Goal: Task Accomplishment & Management: Complete application form

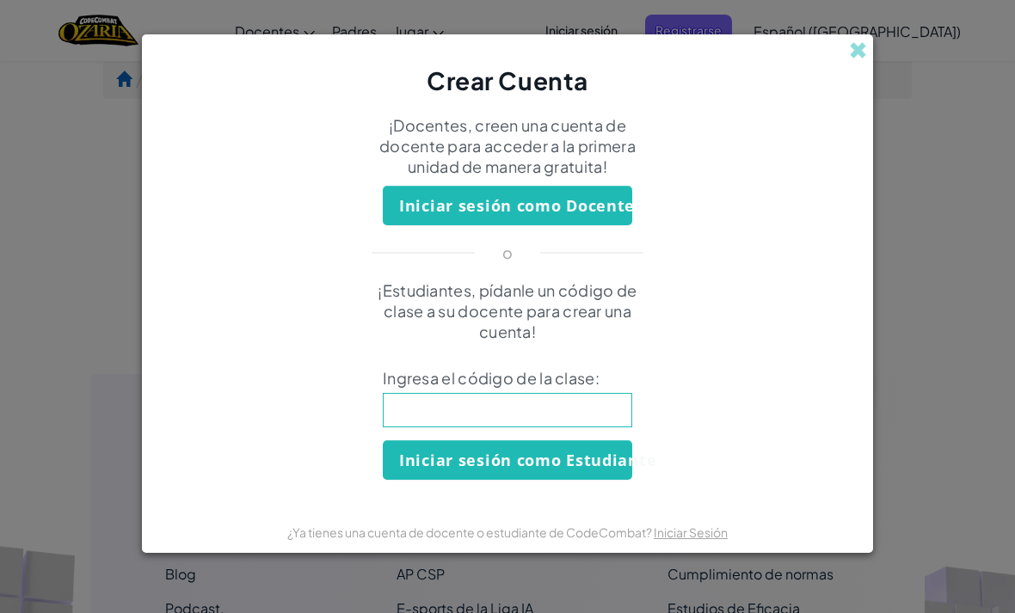
click at [607, 417] on input at bounding box center [507, 410] width 249 height 34
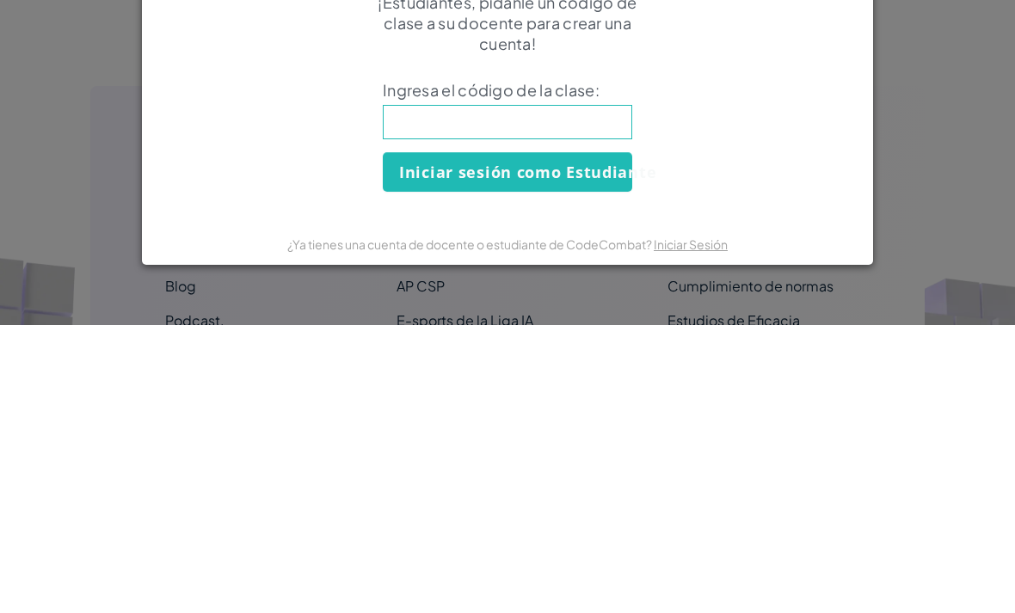
scroll to position [288, 0]
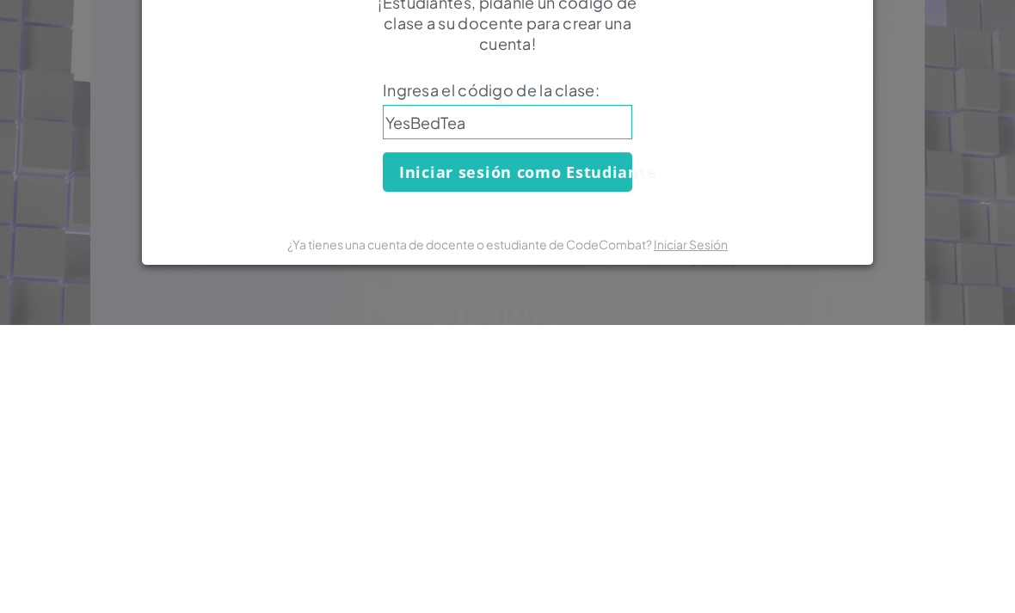
type input "YesBedTeam"
click at [605, 440] on button "Iniciar sesión como Estudiante" at bounding box center [507, 460] width 249 height 40
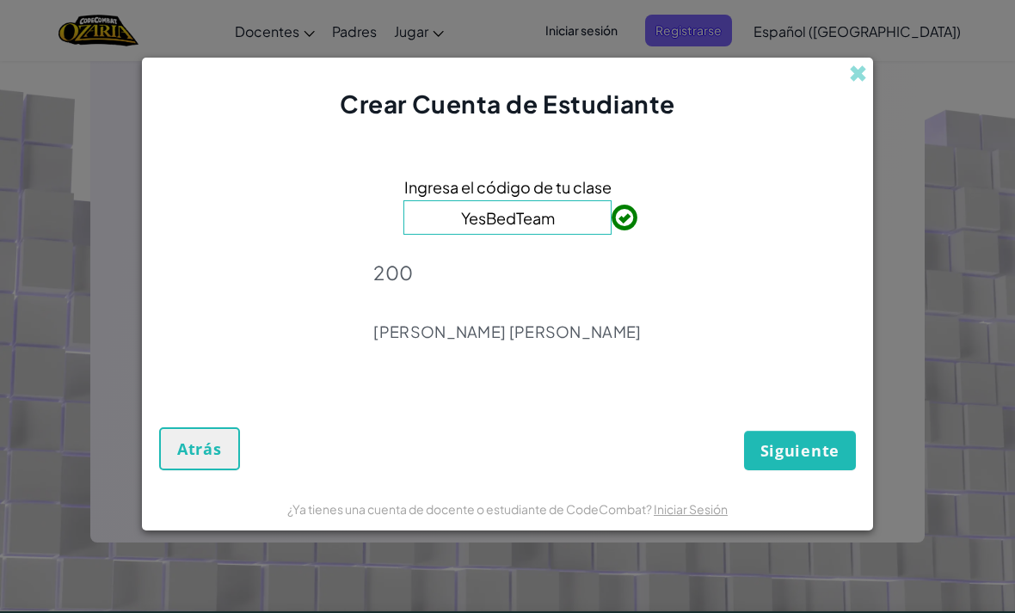
click at [805, 459] on span "Siguiente" at bounding box center [799, 450] width 79 height 21
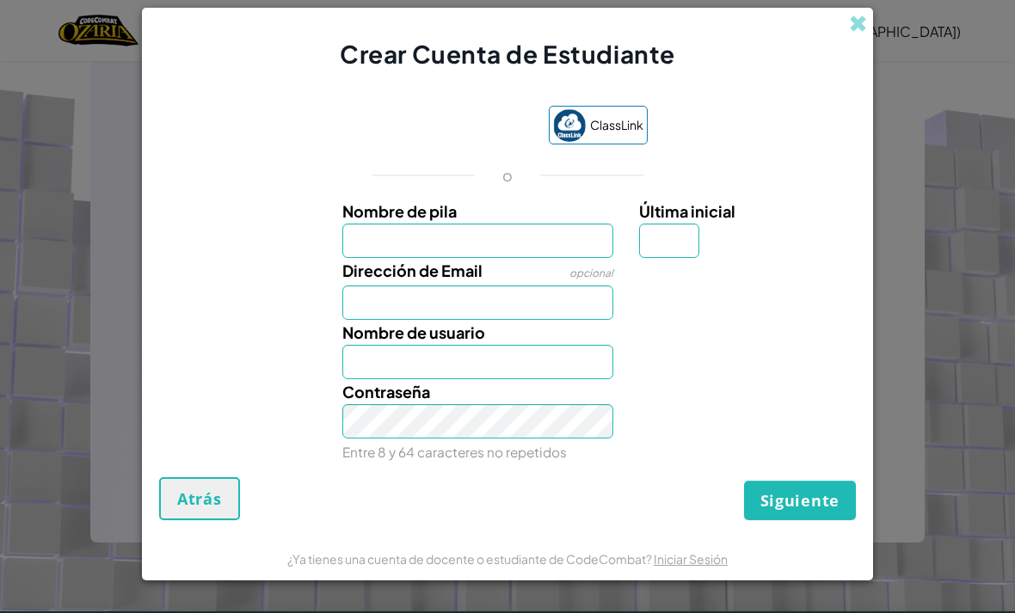
click at [692, 566] on link "Iniciar Sesión" at bounding box center [691, 558] width 74 height 15
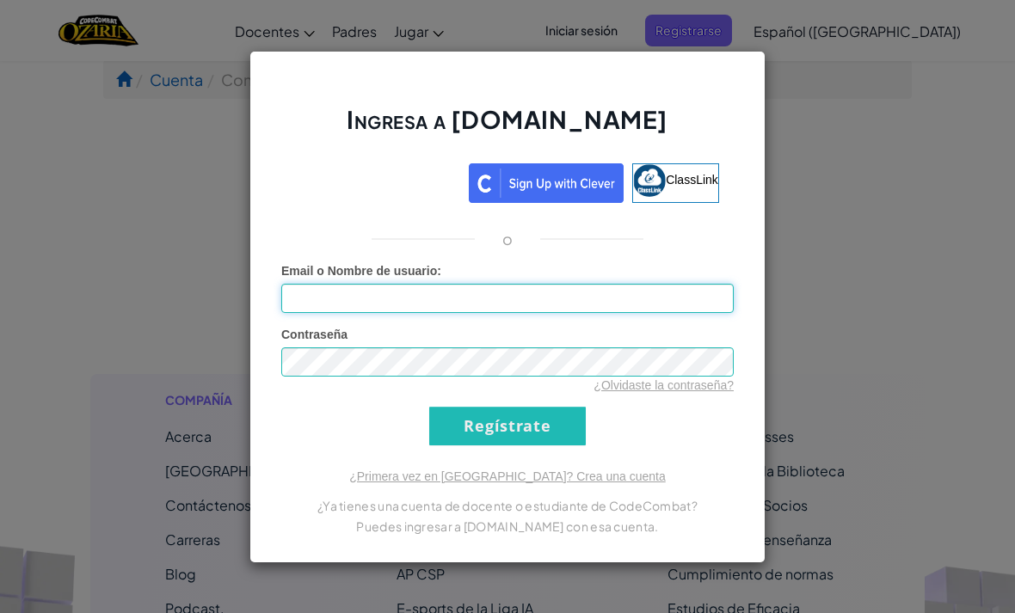
click at [472, 291] on input "Email o Nombre de usuario :" at bounding box center [507, 298] width 452 height 29
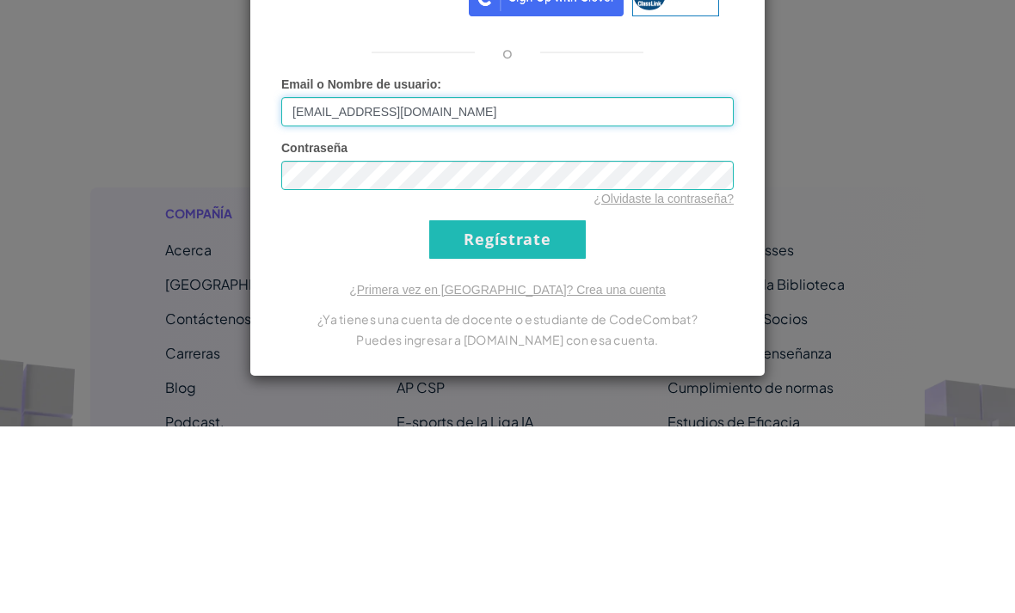
type input "[EMAIL_ADDRESS][DOMAIN_NAME]"
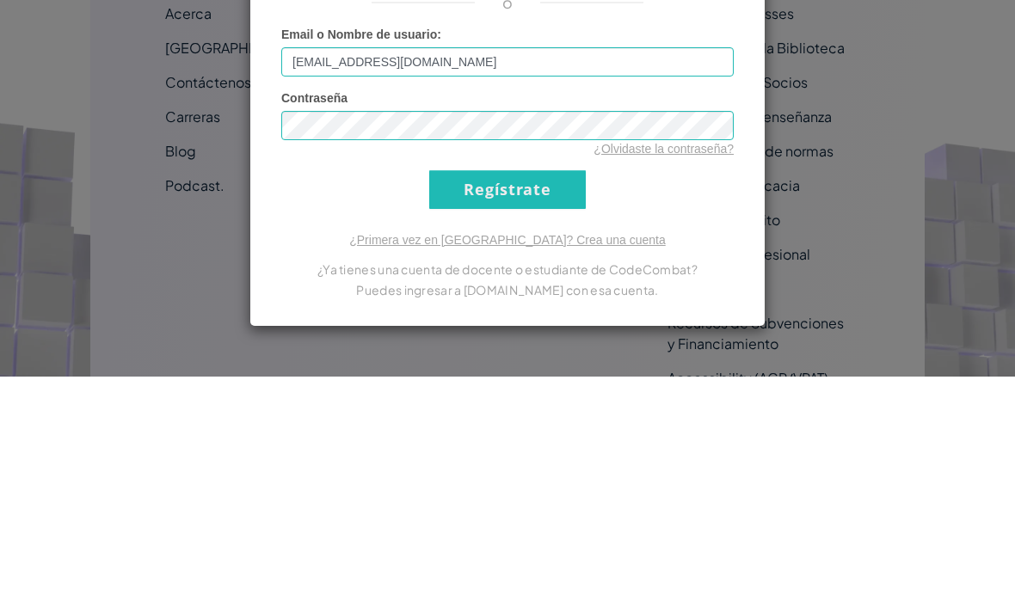
click at [528, 407] on input "Regístrate" at bounding box center [507, 426] width 157 height 39
